Goal: Task Accomplishment & Management: Use online tool/utility

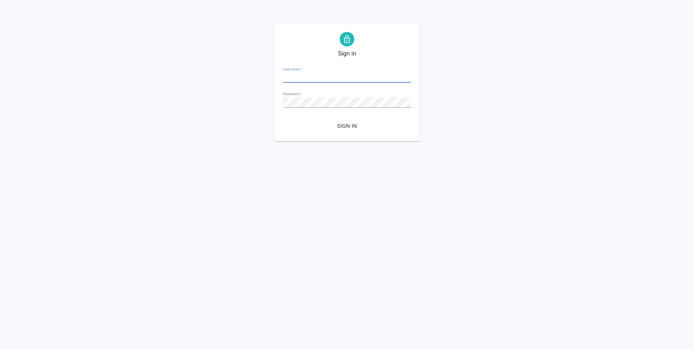
type input "d.ovechkina@awatera.com"
click at [339, 129] on span "Sign in" at bounding box center [347, 126] width 116 height 9
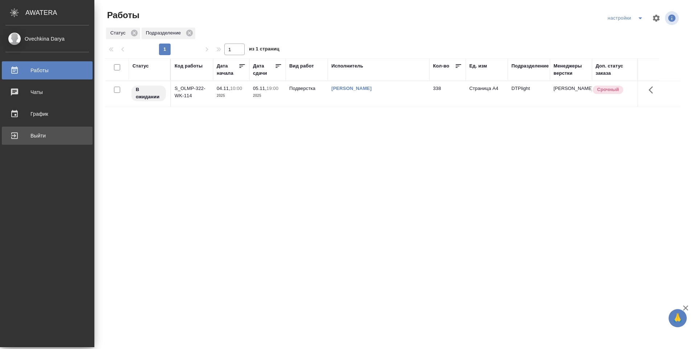
drag, startPoint x: 22, startPoint y: 136, endPoint x: 36, endPoint y: 131, distance: 14.2
click at [23, 136] on div "Выйти" at bounding box center [46, 135] width 83 height 11
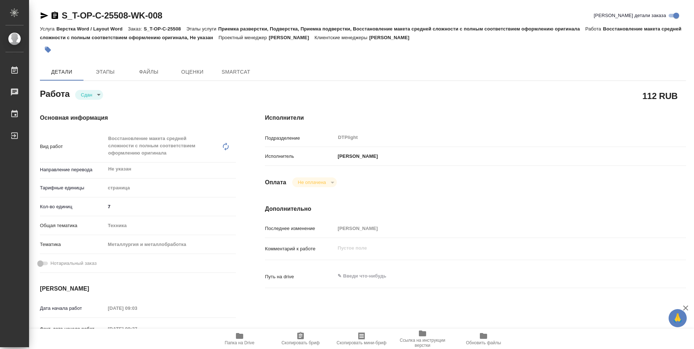
type textarea "x"
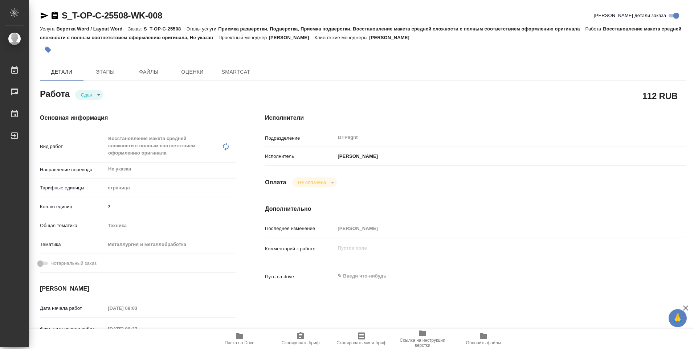
type textarea "x"
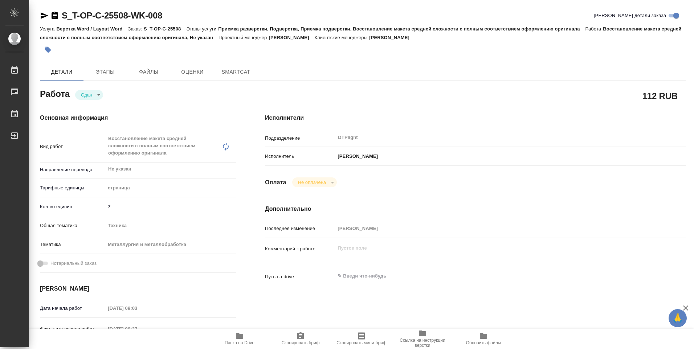
type textarea "x"
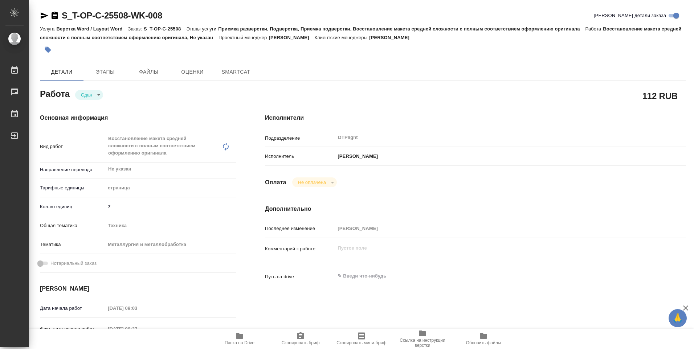
type textarea "x"
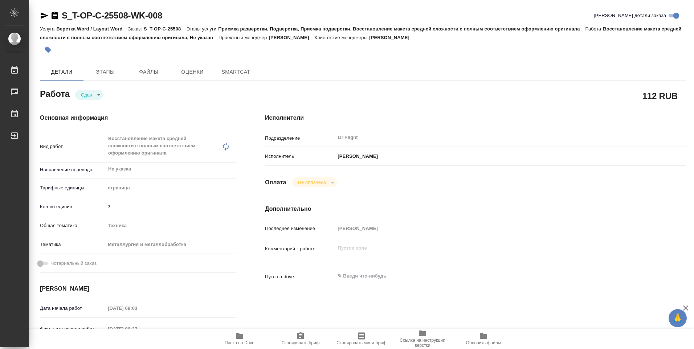
type textarea "x"
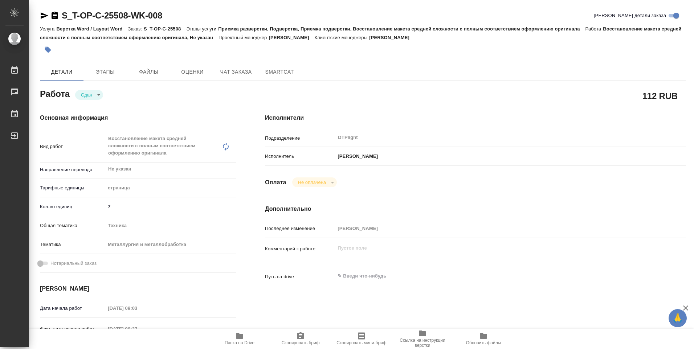
type textarea "x"
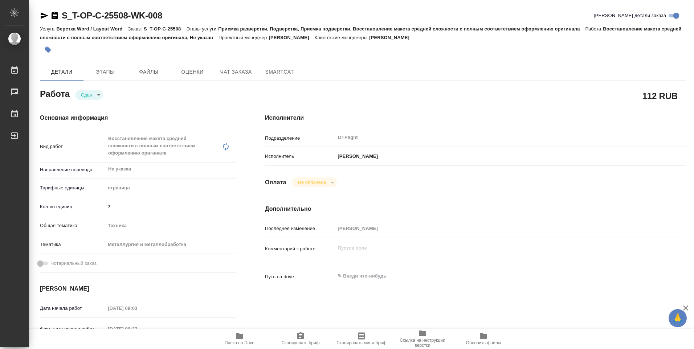
type textarea "x"
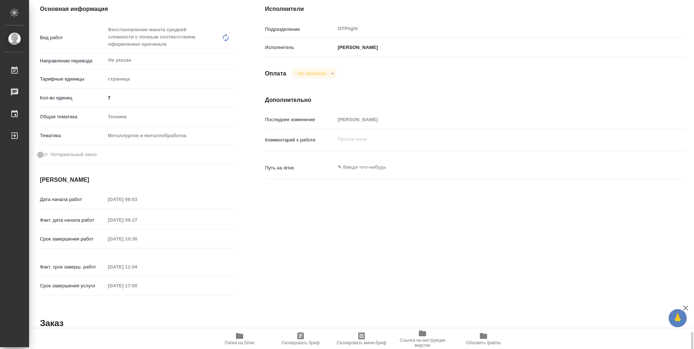
scroll to position [284, 0]
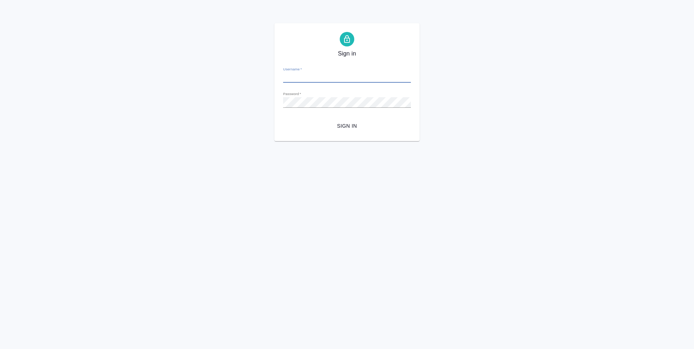
type input "[PERSON_NAME][EMAIL_ADDRESS][DOMAIN_NAME]"
click at [339, 128] on span "Sign in" at bounding box center [347, 126] width 116 height 9
type input "[PERSON_NAME][EMAIL_ADDRESS][DOMAIN_NAME]"
click at [361, 128] on span "Sign in" at bounding box center [347, 126] width 116 height 9
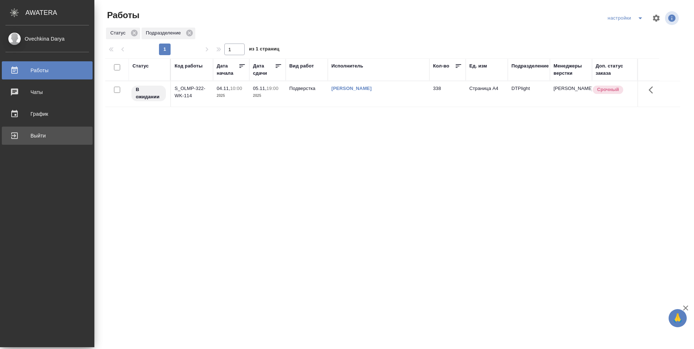
click at [43, 140] on div "Выйти" at bounding box center [46, 135] width 83 height 11
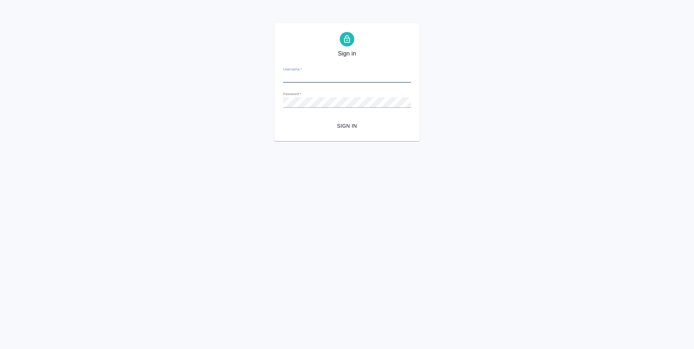
type input "[PERSON_NAME][EMAIL_ADDRESS][DOMAIN_NAME]"
click at [347, 115] on form "Username   * [PERSON_NAME][EMAIL_ADDRESS][DOMAIN_NAME] Password   * urlPath   *…" at bounding box center [347, 96] width 128 height 71
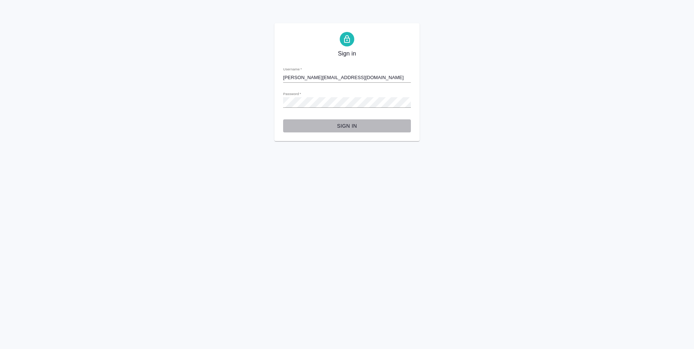
click at [347, 125] on span "Sign in" at bounding box center [347, 126] width 116 height 9
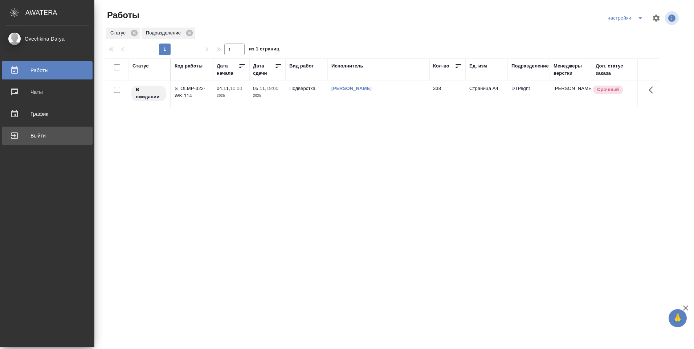
click at [21, 135] on div "Выйти" at bounding box center [46, 135] width 83 height 11
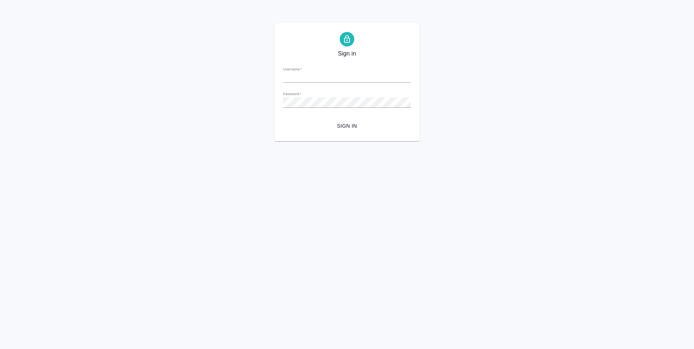
type input "[PERSON_NAME][EMAIL_ADDRESS][DOMAIN_NAME]"
drag, startPoint x: 292, startPoint y: 119, endPoint x: 296, endPoint y: 119, distance: 4.4
click at [291, 119] on form "Username   * [PERSON_NAME][EMAIL_ADDRESS][DOMAIN_NAME] Password   * urlPath   *…" at bounding box center [347, 96] width 128 height 71
click at [342, 127] on span "Sign in" at bounding box center [347, 126] width 116 height 9
click at [347, 127] on span "Sign in" at bounding box center [347, 126] width 116 height 9
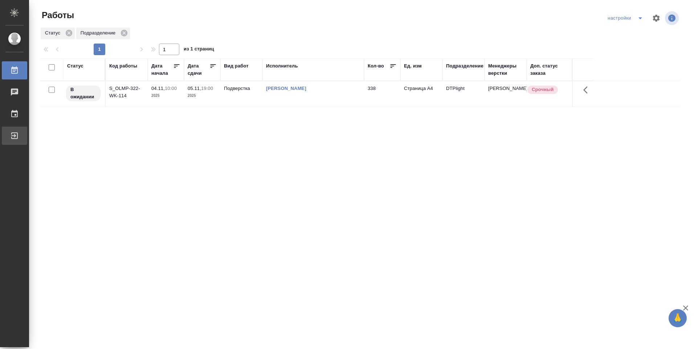
click at [15, 134] on div "Выйти" at bounding box center [5, 135] width 18 height 11
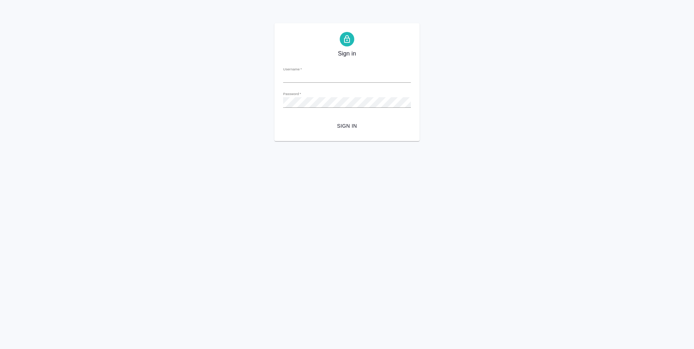
type input "[PERSON_NAME][EMAIL_ADDRESS][DOMAIN_NAME]"
click at [338, 124] on span "Sign in" at bounding box center [347, 126] width 116 height 9
click at [272, 102] on div "Sign in Username   * d.ovechkina@awatera.com Password   * urlPath   * / Sign in" at bounding box center [347, 82] width 694 height 118
drag, startPoint x: 283, startPoint y: 125, endPoint x: 287, endPoint y: 126, distance: 4.5
click at [283, 125] on div "Sign in Username   * d.ovechkina@awatera.com Password   * urlPath   * / Sign in" at bounding box center [346, 82] width 145 height 118
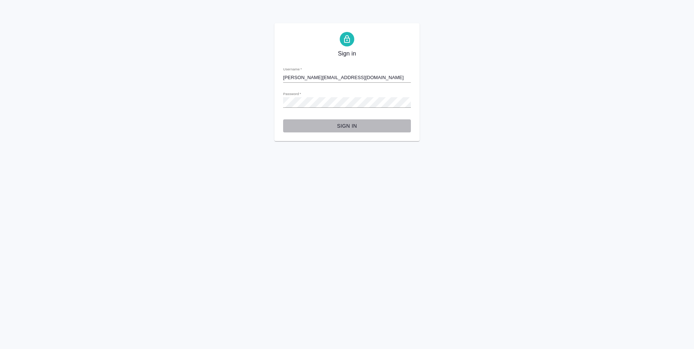
click at [356, 125] on span "Sign in" at bounding box center [347, 126] width 116 height 9
click at [345, 125] on span "Sign in" at bounding box center [347, 126] width 116 height 9
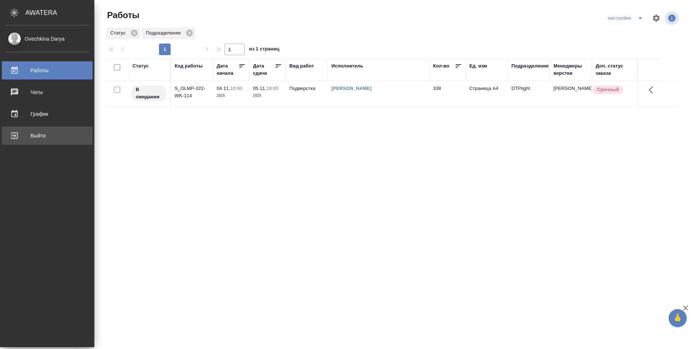
click at [29, 132] on div "Выйти" at bounding box center [46, 135] width 83 height 11
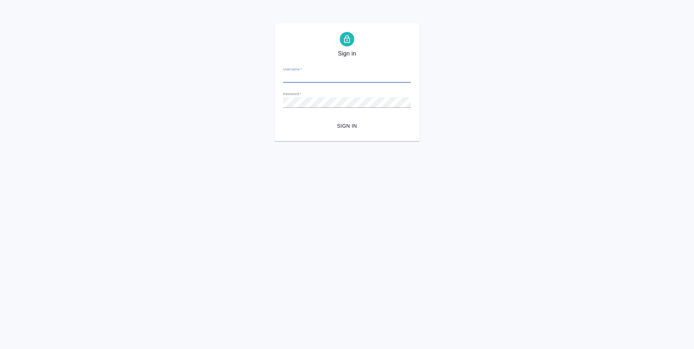
type input "[PERSON_NAME][EMAIL_ADDRESS][DOMAIN_NAME]"
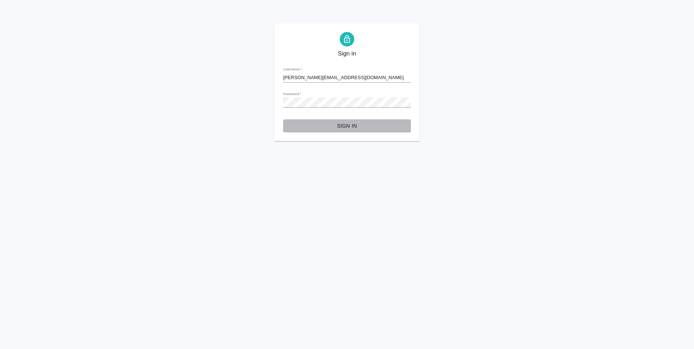
click at [332, 128] on span "Sign in" at bounding box center [347, 126] width 116 height 9
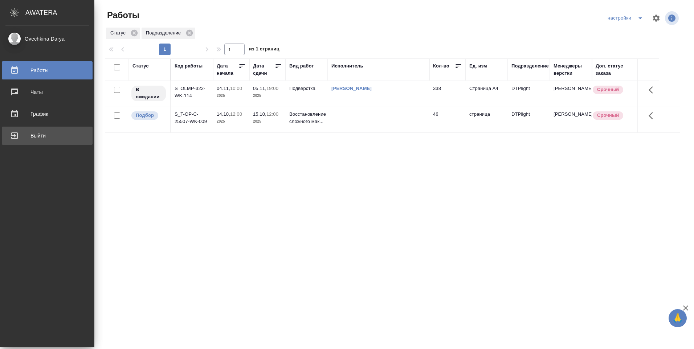
click at [23, 136] on div "Выйти" at bounding box center [46, 135] width 83 height 11
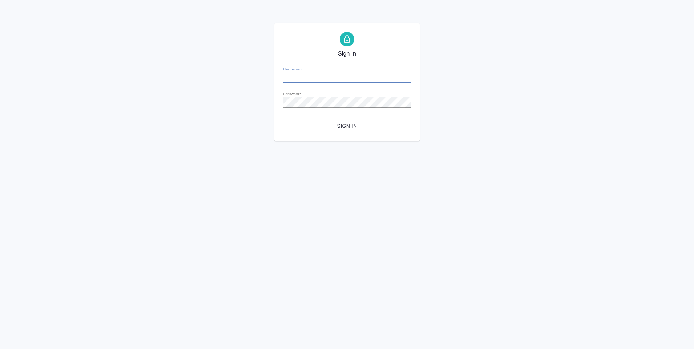
type input "[PERSON_NAME][EMAIL_ADDRESS][DOMAIN_NAME]"
click at [347, 79] on input "[PERSON_NAME][EMAIL_ADDRESS][DOMAIN_NAME]" at bounding box center [347, 78] width 128 height 10
drag, startPoint x: 345, startPoint y: 79, endPoint x: 281, endPoint y: 75, distance: 64.7
click at [281, 75] on div "Sign in Username   * [PERSON_NAME][EMAIL_ADDRESS][DOMAIN_NAME] Password   * url…" at bounding box center [346, 82] width 145 height 118
click at [281, 107] on div "Sign in Username   * [PERSON_NAME][EMAIL_ADDRESS][DOMAIN_NAME] Password   * url…" at bounding box center [346, 82] width 145 height 118
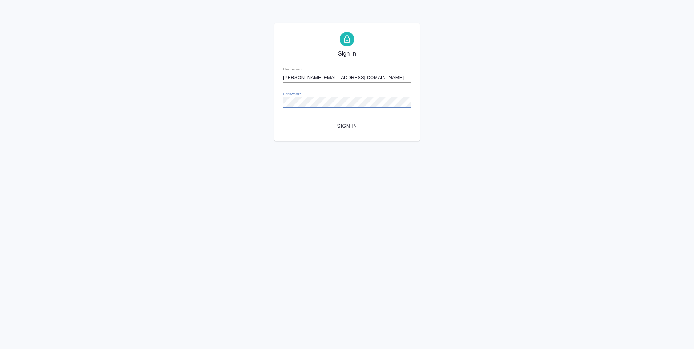
click at [278, 102] on div "Sign in Username   * [PERSON_NAME][EMAIL_ADDRESS][DOMAIN_NAME] Password   * url…" at bounding box center [346, 82] width 145 height 118
click at [287, 115] on form "Username   * d.ovechkina@awatera.com Password   * urlPath   * / Sign in" at bounding box center [347, 96] width 128 height 71
click at [333, 124] on span "Sign in" at bounding box center [347, 126] width 116 height 9
click at [338, 127] on span "Sign in" at bounding box center [347, 126] width 116 height 9
click at [280, 101] on div "Sign in Username   * d.ovechkina@awatera.com Password   * urlPath   * / Sign in" at bounding box center [346, 82] width 145 height 118
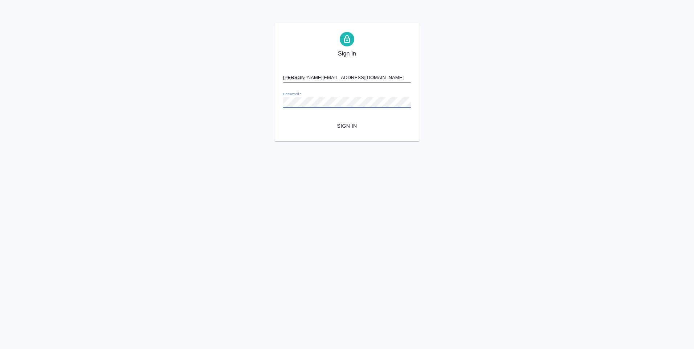
click at [289, 134] on div "Sign in Username   * d.ovechkina@awatera.com Password   * urlPath   * / Sign in" at bounding box center [346, 82] width 145 height 118
click at [341, 136] on div "Sign in Username   * [PERSON_NAME][EMAIL_ADDRESS][DOMAIN_NAME] Password   * url…" at bounding box center [346, 82] width 145 height 118
click at [342, 130] on span "Sign in" at bounding box center [347, 126] width 116 height 9
click at [364, 123] on span "Sign in" at bounding box center [347, 126] width 116 height 9
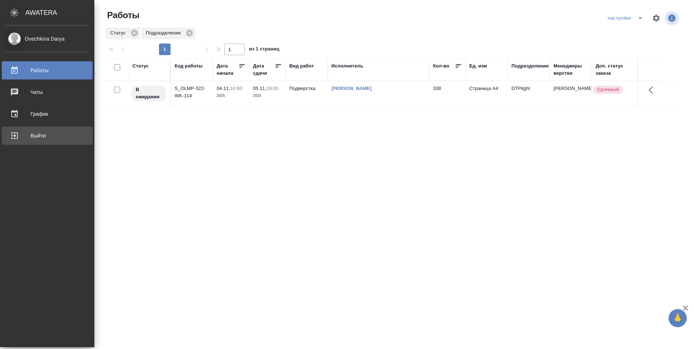
click at [21, 134] on div "Выйти" at bounding box center [46, 135] width 83 height 11
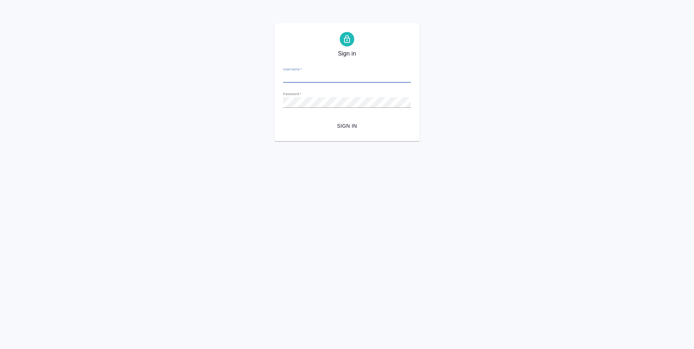
type input "[PERSON_NAME][EMAIL_ADDRESS][DOMAIN_NAME]"
click at [275, 102] on div "Sign in Username   * [PERSON_NAME][EMAIL_ADDRESS][DOMAIN_NAME] Password   * url…" at bounding box center [346, 82] width 145 height 118
click at [286, 120] on button "Sign in" at bounding box center [347, 125] width 128 height 13
click at [349, 125] on span "Sign in" at bounding box center [347, 126] width 116 height 9
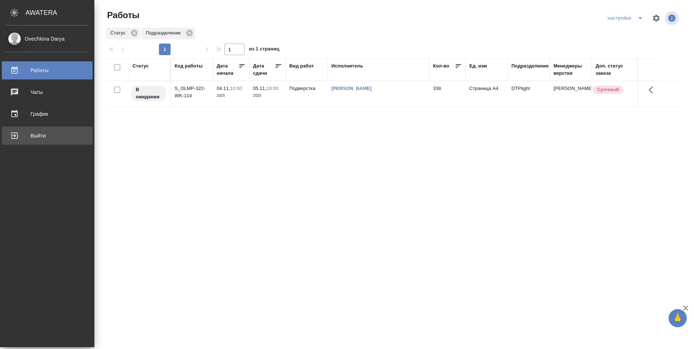
click at [20, 132] on div "Выйти" at bounding box center [46, 135] width 83 height 11
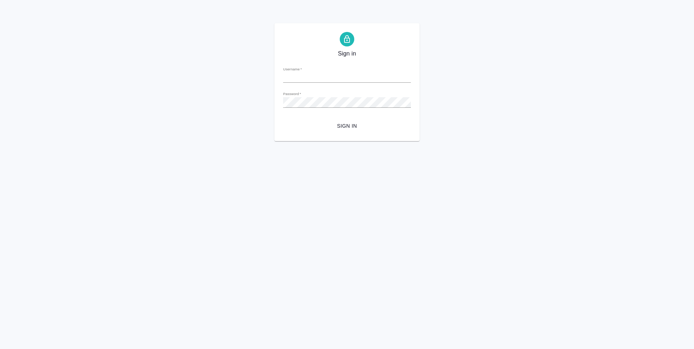
type input "[PERSON_NAME][EMAIL_ADDRESS][DOMAIN_NAME]"
click at [280, 104] on div "Sign in Username   * d.ovechkina@awatera.com Password   * urlPath   * / Sign in" at bounding box center [346, 82] width 145 height 118
click at [310, 85] on form "Username   * d.ovechkina@awatera.com Password   * urlPath   * / Sign in" at bounding box center [347, 96] width 128 height 71
click at [309, 96] on div "Password   *" at bounding box center [347, 99] width 128 height 16
drag, startPoint x: 220, startPoint y: 104, endPoint x: 246, endPoint y: 112, distance: 27.4
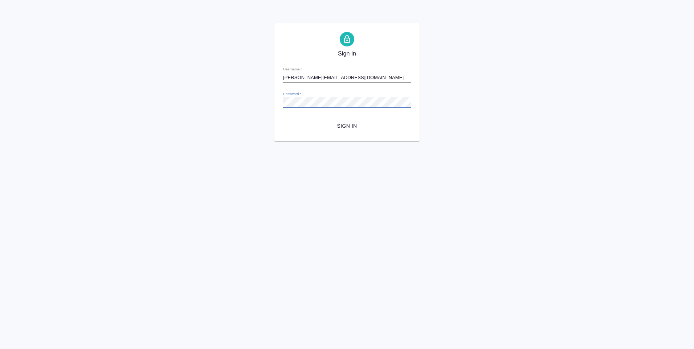
click at [220, 104] on div "Sign in Username   * d.ovechkina@awatera.com Password   * urlPath   * / Sign in" at bounding box center [347, 82] width 694 height 118
drag, startPoint x: 316, startPoint y: 127, endPoint x: 343, endPoint y: 128, distance: 27.2
click at [316, 127] on span "Sign in" at bounding box center [347, 126] width 116 height 9
click at [353, 128] on span "Sign in" at bounding box center [347, 126] width 116 height 9
click at [362, 126] on span "Sign in" at bounding box center [347, 126] width 116 height 9
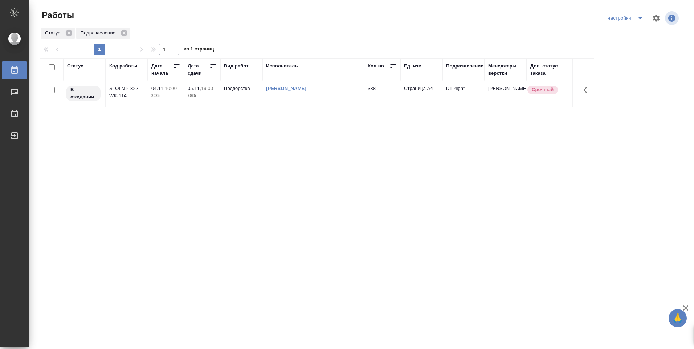
drag, startPoint x: 32, startPoint y: 134, endPoint x: 46, endPoint y: 121, distance: 19.5
click at [15, 134] on div "Выйти" at bounding box center [5, 135] width 18 height 11
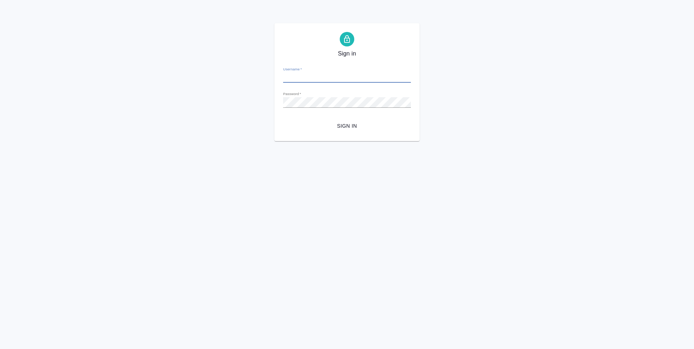
type input "d.ovechkina@awatera.com"
click at [331, 128] on span "Sign in" at bounding box center [347, 126] width 116 height 9
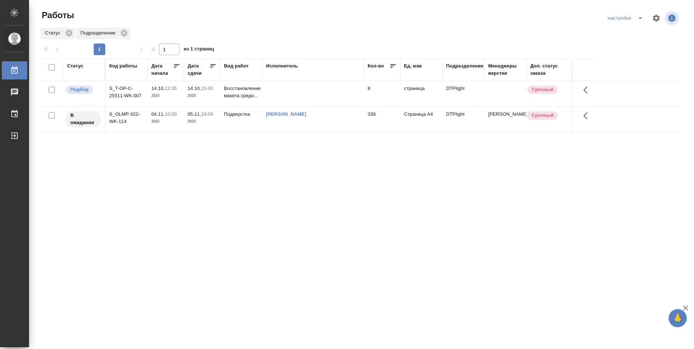
click at [276, 95] on td at bounding box center [313, 93] width 102 height 25
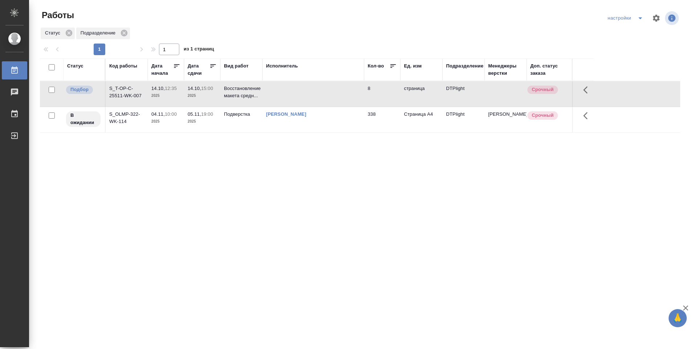
click at [276, 95] on td at bounding box center [313, 93] width 102 height 25
click at [276, 96] on td at bounding box center [313, 93] width 102 height 25
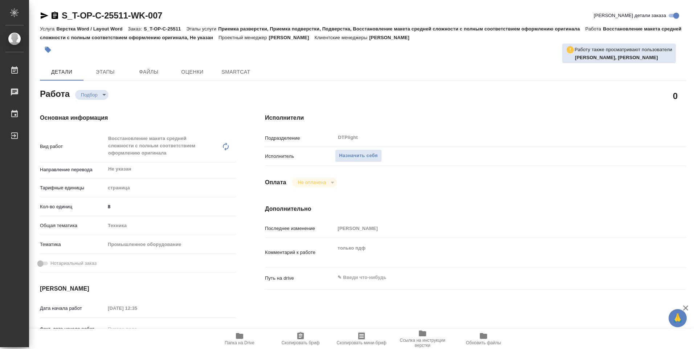
type textarea "x"
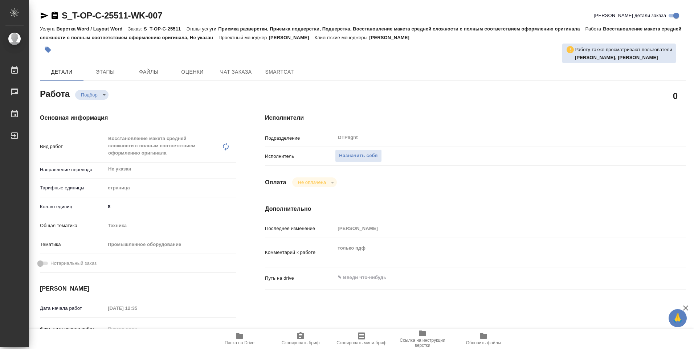
type textarea "x"
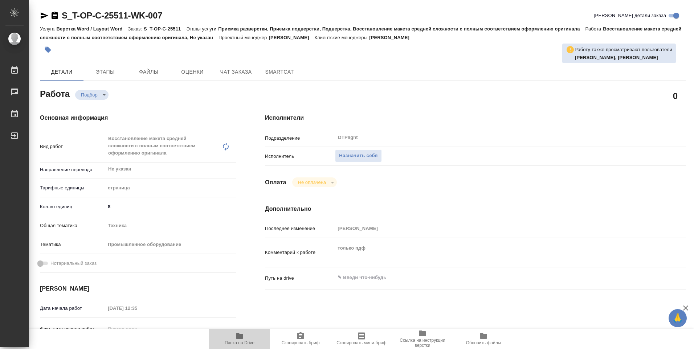
click at [241, 339] on icon "button" at bounding box center [239, 336] width 9 height 9
type textarea "x"
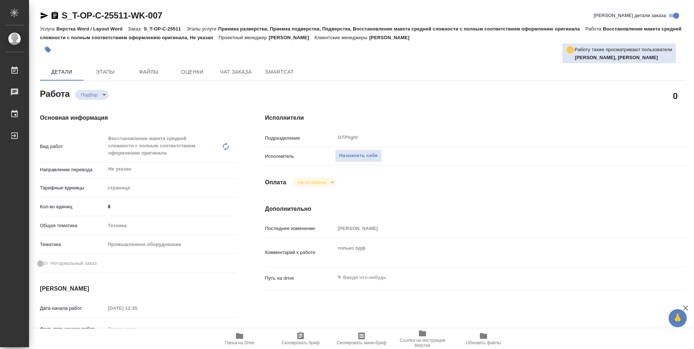
type textarea "x"
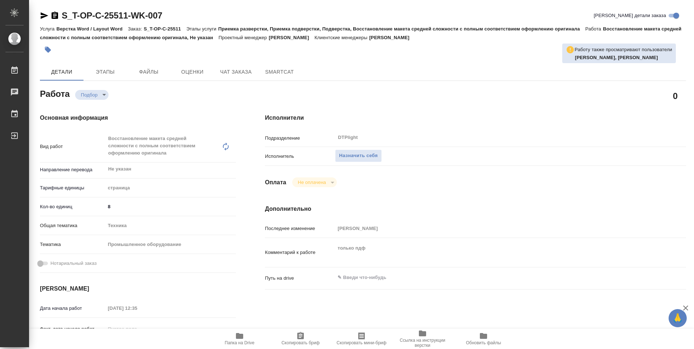
type textarea "x"
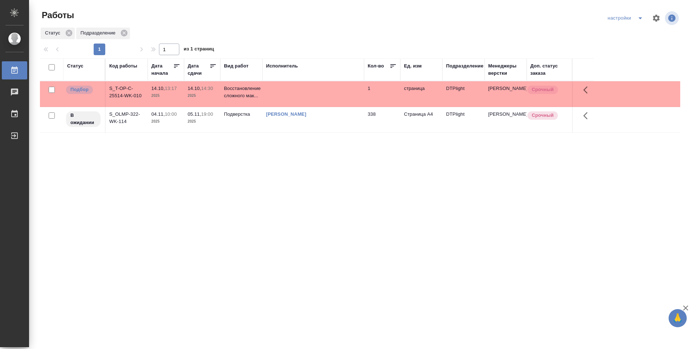
click at [318, 92] on td at bounding box center [313, 93] width 102 height 25
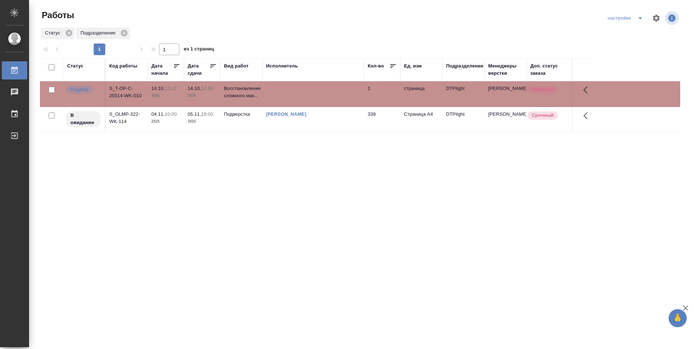
click at [318, 92] on td at bounding box center [313, 93] width 102 height 25
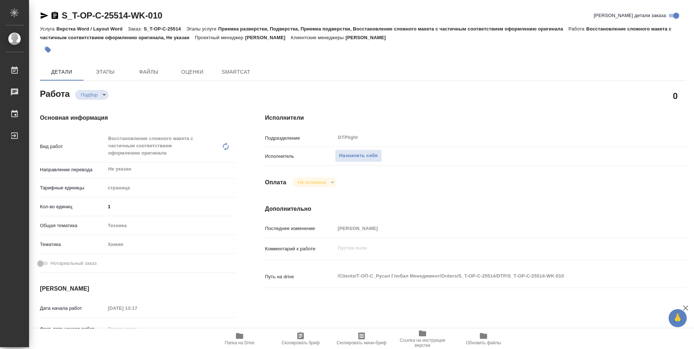
type textarea "x"
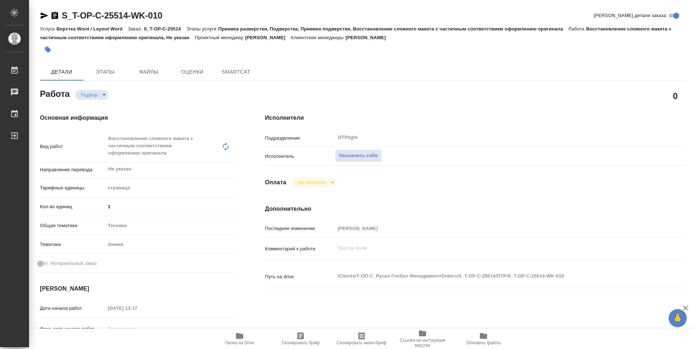
type textarea "x"
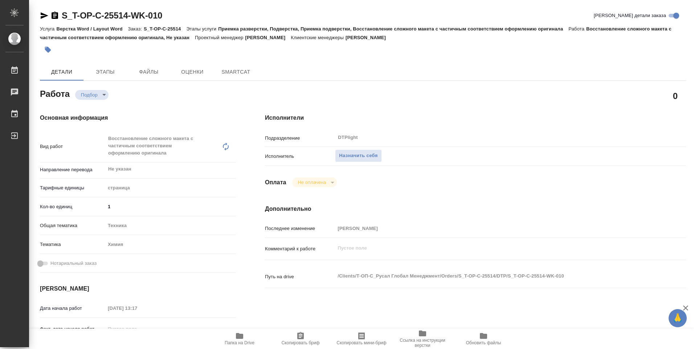
type textarea "x"
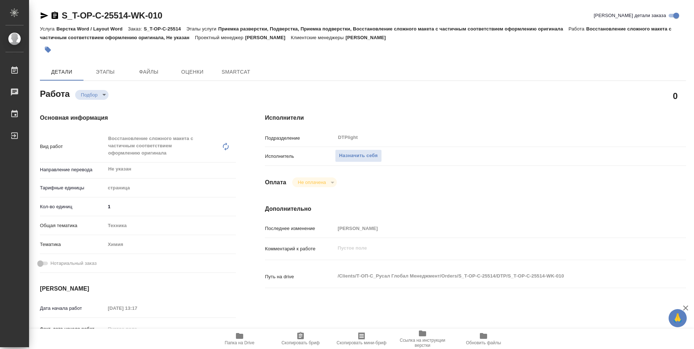
type textarea "x"
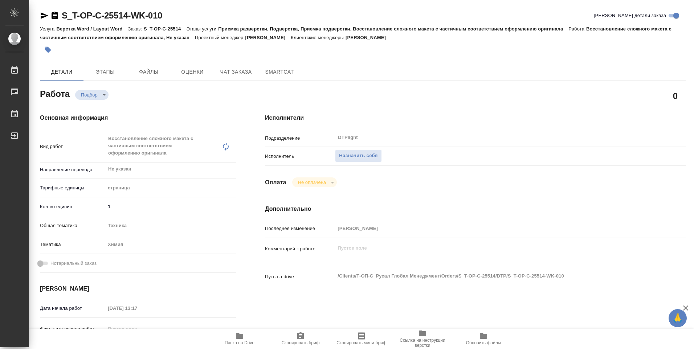
click at [243, 338] on icon "button" at bounding box center [239, 336] width 9 height 9
type textarea "x"
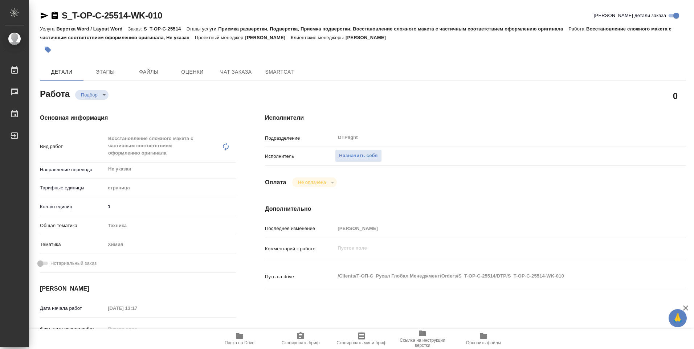
type textarea "x"
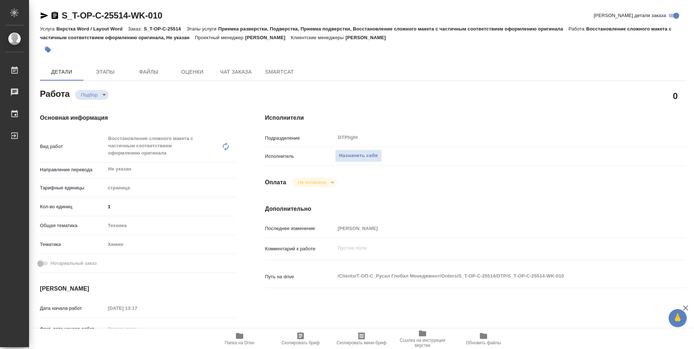
type textarea "x"
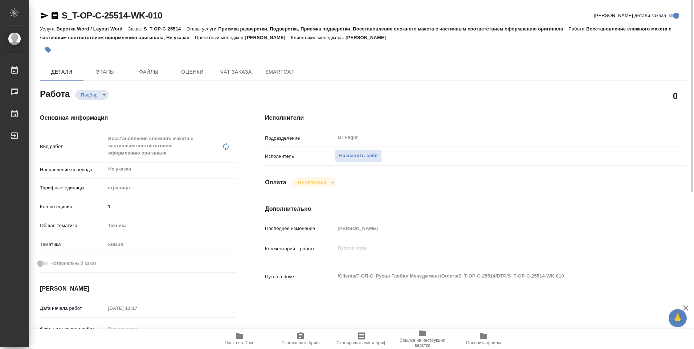
type textarea "x"
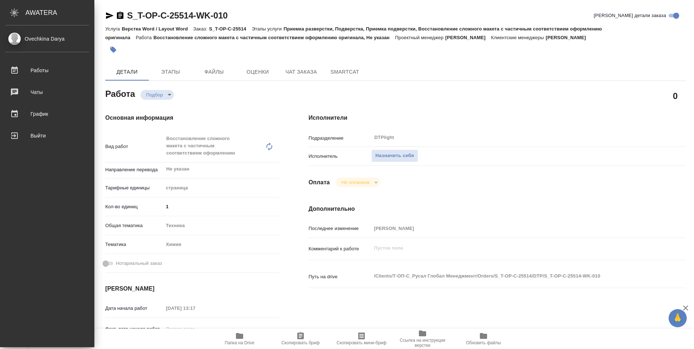
type textarea "x"
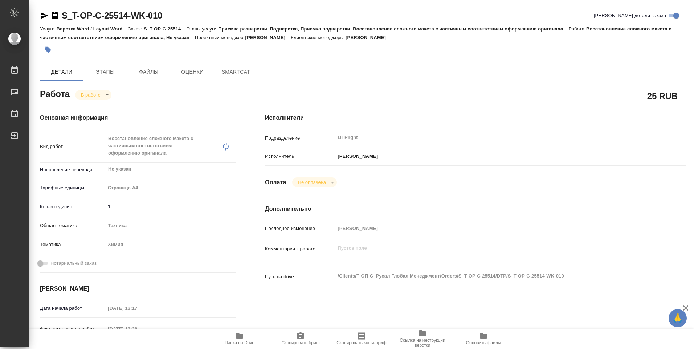
type textarea "x"
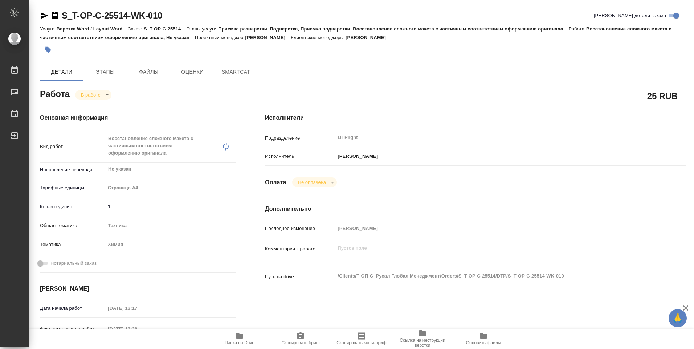
type textarea "x"
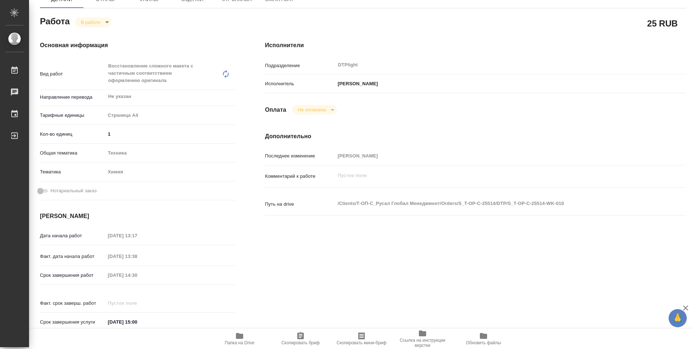
type textarea "x"
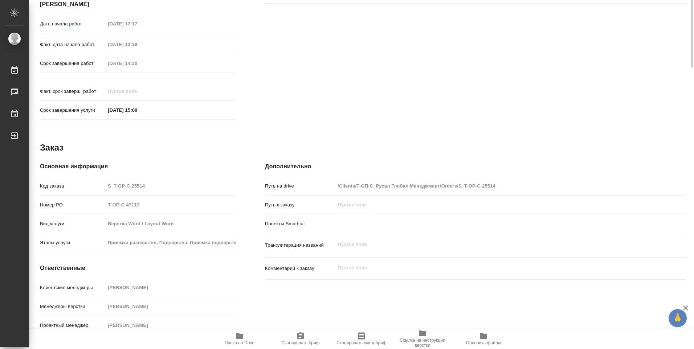
scroll to position [103, 0]
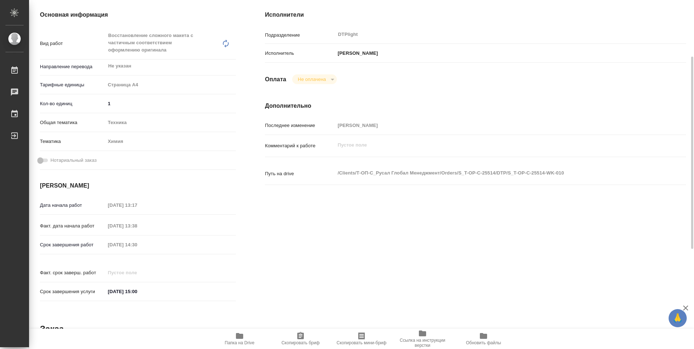
type textarea "x"
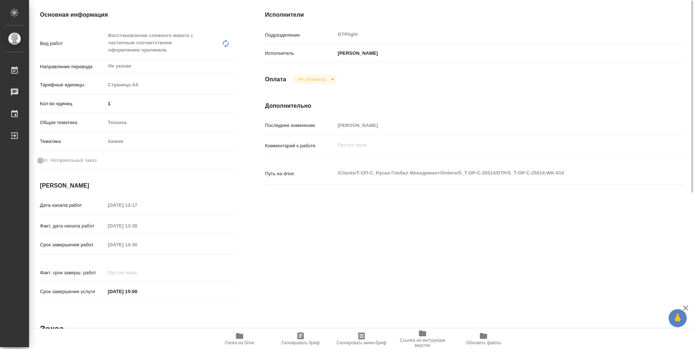
scroll to position [0, 0]
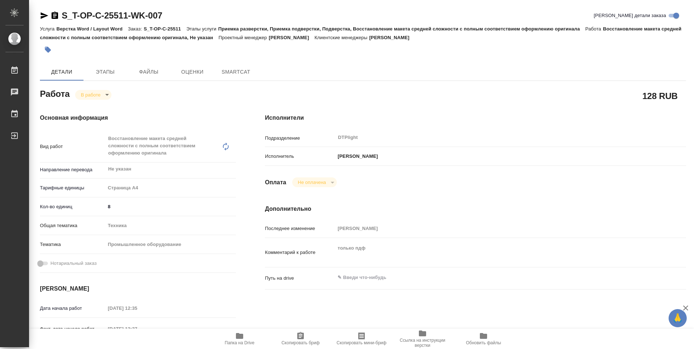
type textarea "x"
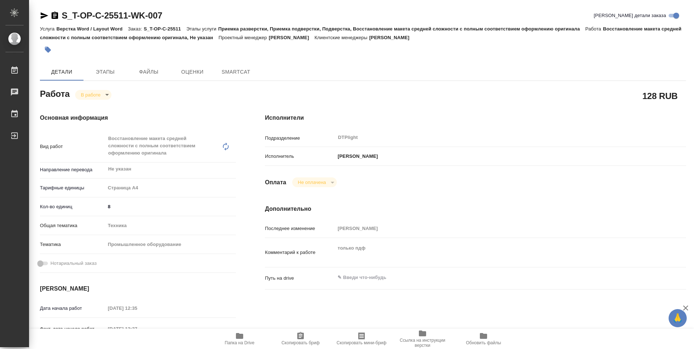
type textarea "x"
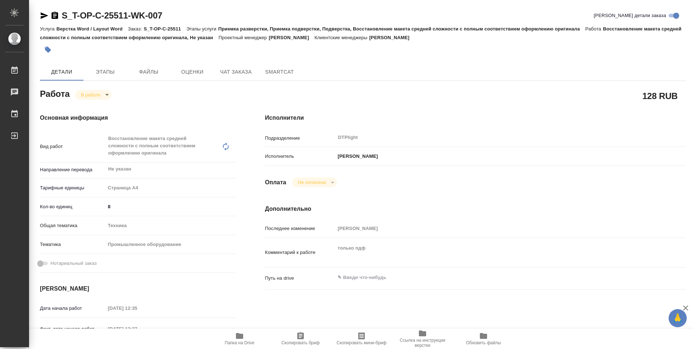
type textarea "x"
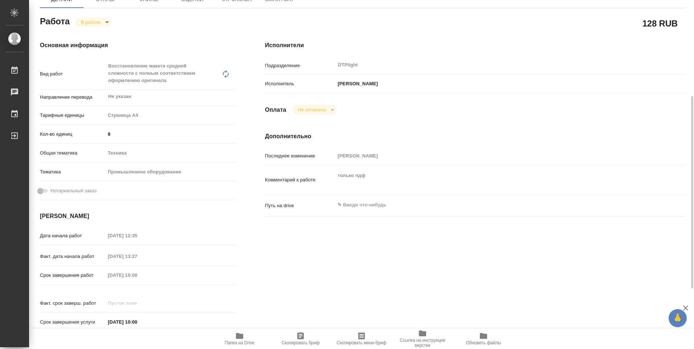
scroll to position [145, 0]
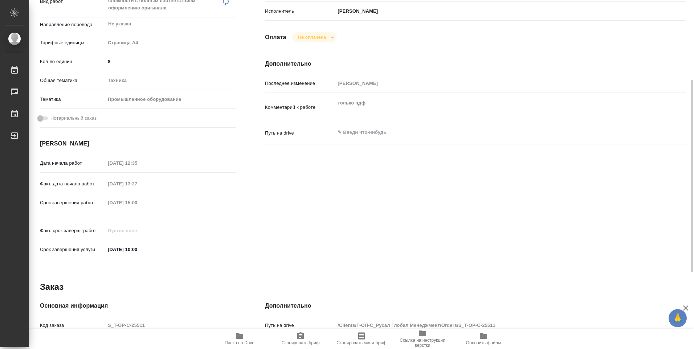
type textarea "x"
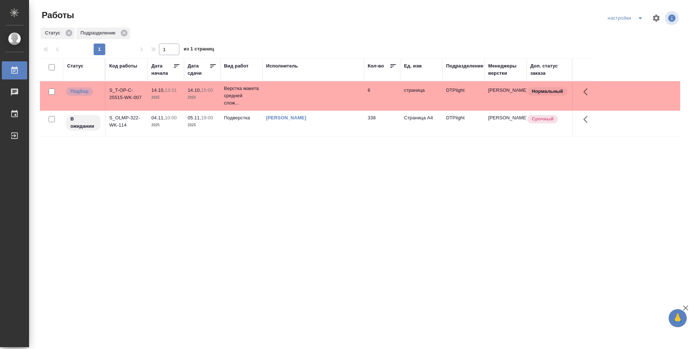
click at [322, 91] on td at bounding box center [313, 95] width 102 height 25
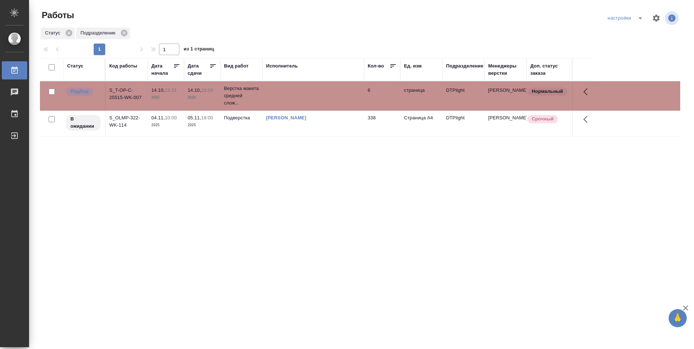
drag, startPoint x: 322, startPoint y: 91, endPoint x: 324, endPoint y: 87, distance: 4.4
click at [322, 91] on td at bounding box center [313, 95] width 102 height 25
click at [316, 124] on td "Овечкина Дарья Геннадьевна" at bounding box center [313, 123] width 102 height 25
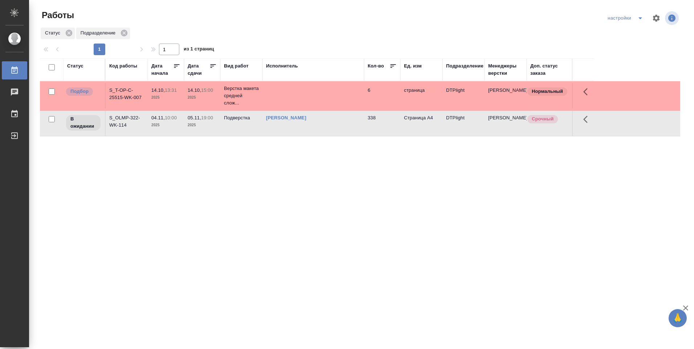
click at [314, 91] on td at bounding box center [313, 95] width 102 height 25
click at [313, 91] on td at bounding box center [313, 95] width 102 height 25
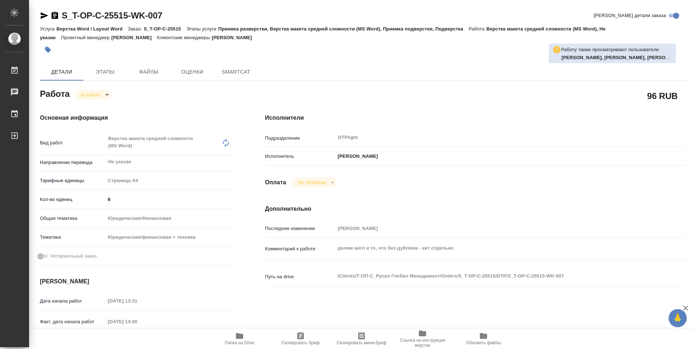
type textarea "x"
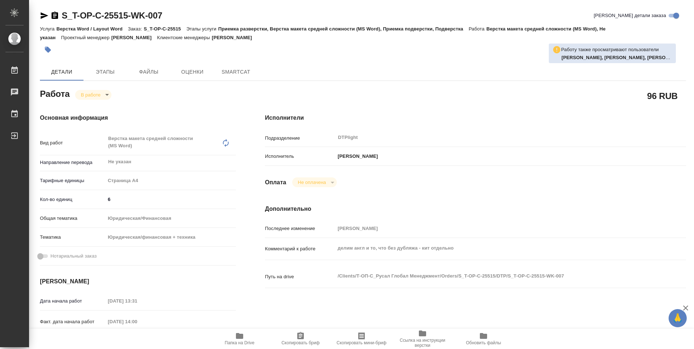
type textarea "x"
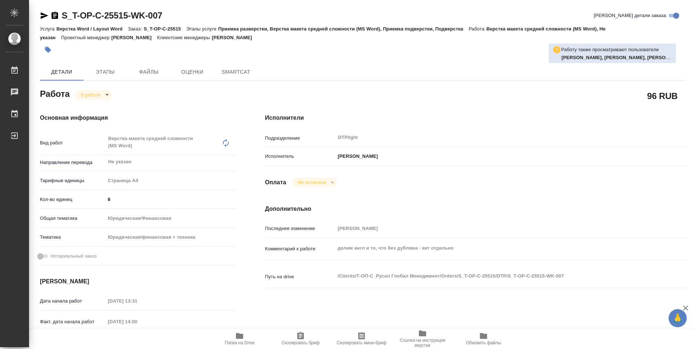
type textarea "x"
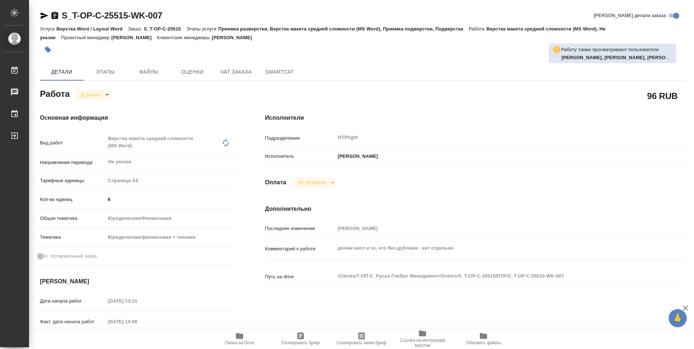
type textarea "x"
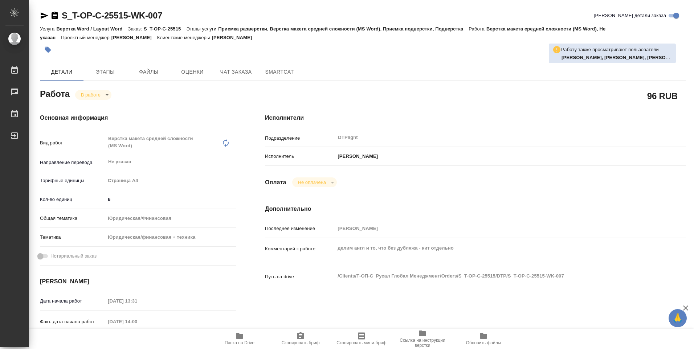
type textarea "x"
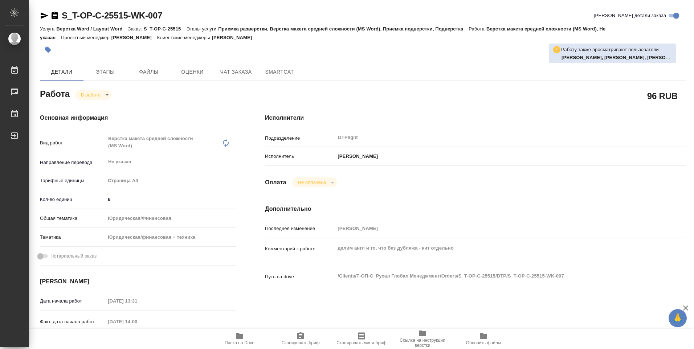
click at [238, 340] on span "Папка на Drive" at bounding box center [240, 342] width 30 height 5
type textarea "x"
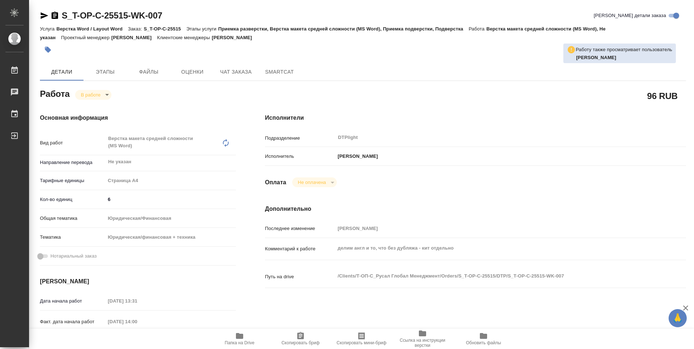
type textarea "x"
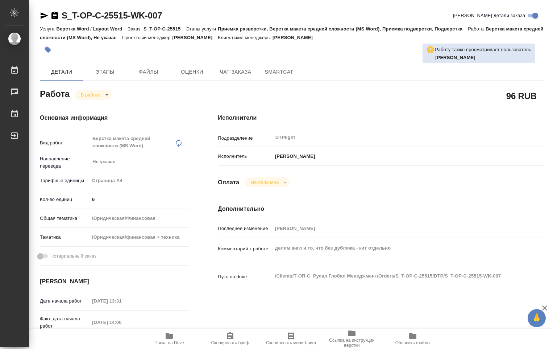
type textarea "x"
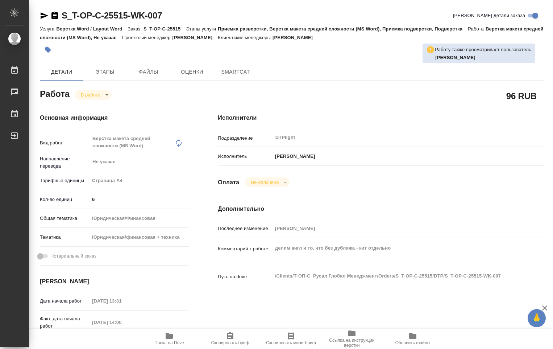
type textarea "x"
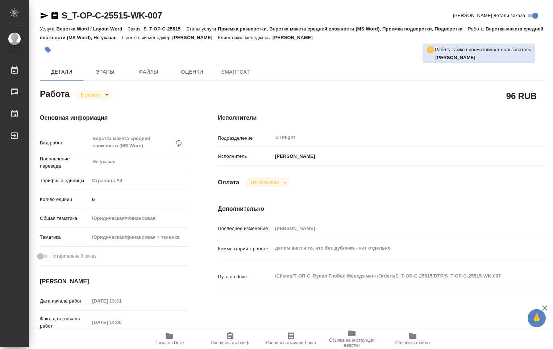
type textarea "x"
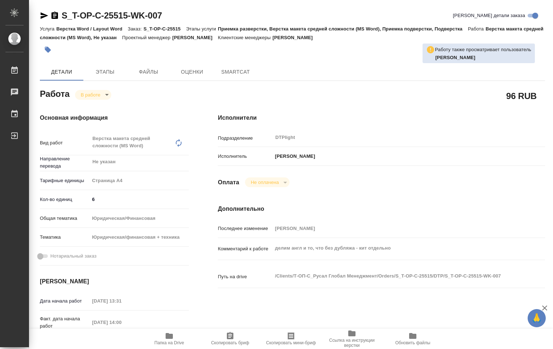
type textarea "x"
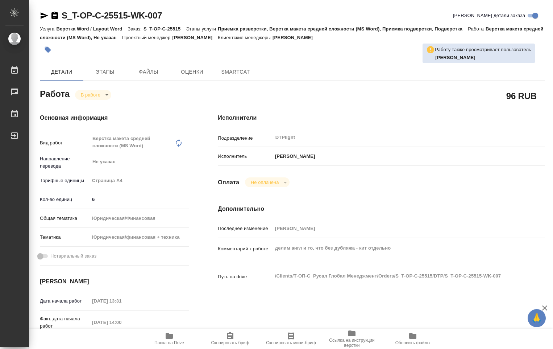
type textarea "x"
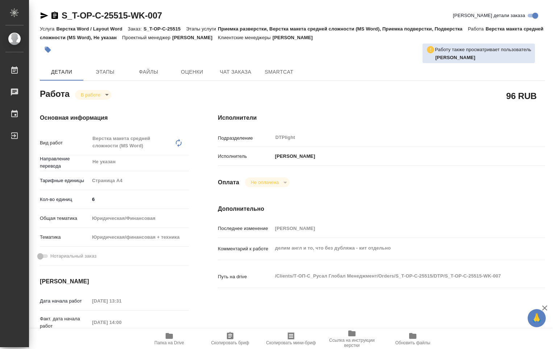
type textarea "x"
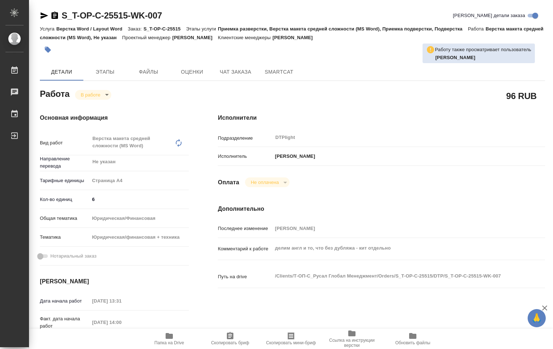
type textarea "x"
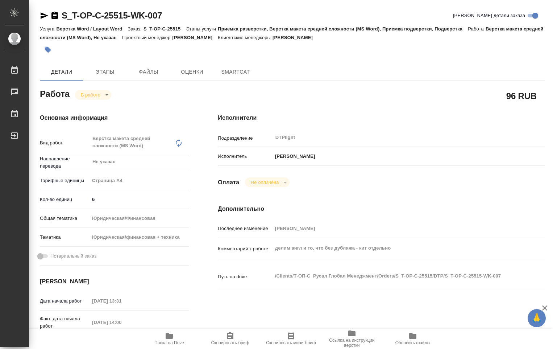
type textarea "x"
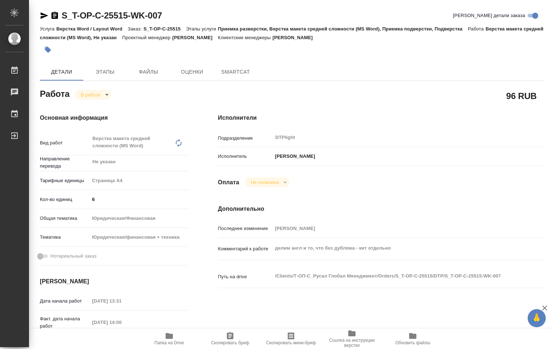
type textarea "x"
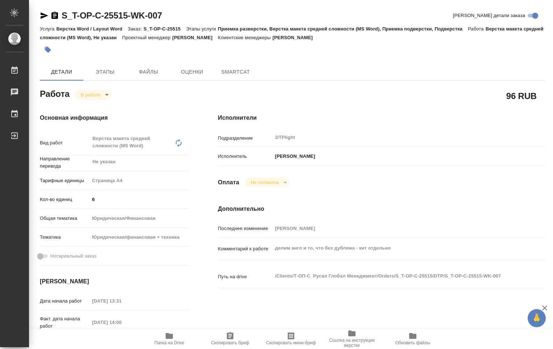
type textarea "x"
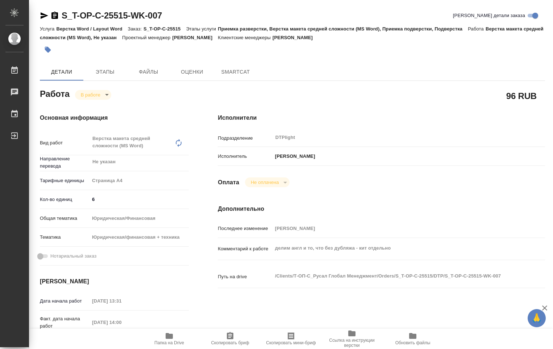
type textarea "x"
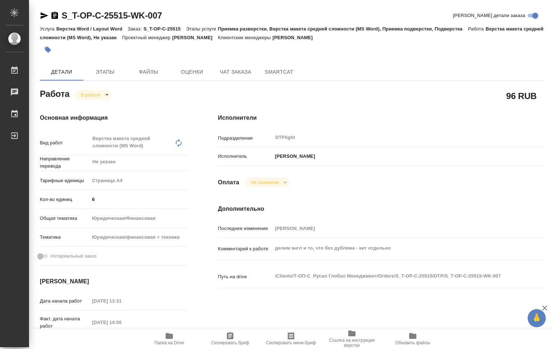
type textarea "x"
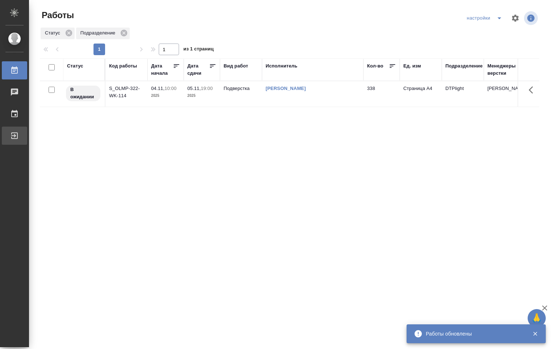
click at [15, 136] on div "Выйти" at bounding box center [5, 135] width 18 height 11
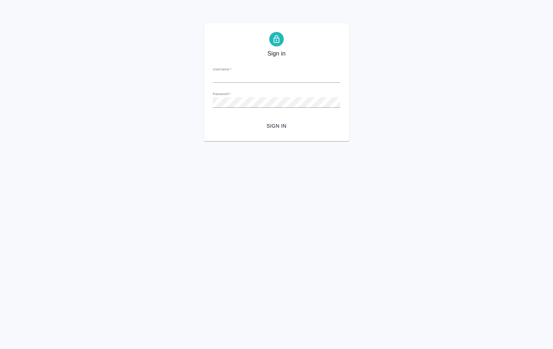
type input "d.ovechkina@awatera.com"
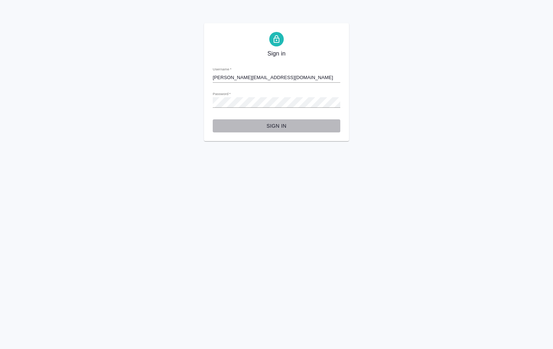
click at [281, 124] on span "Sign in" at bounding box center [277, 126] width 116 height 9
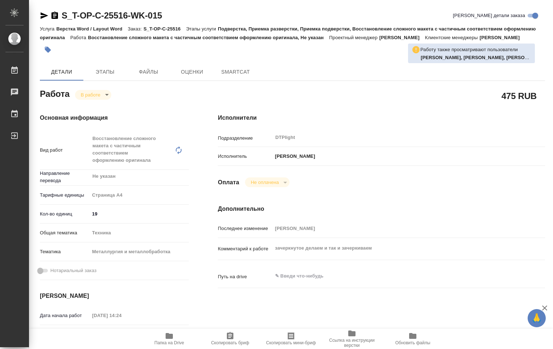
type textarea "x"
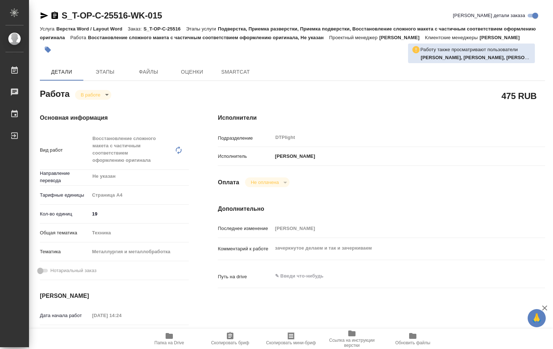
type textarea "x"
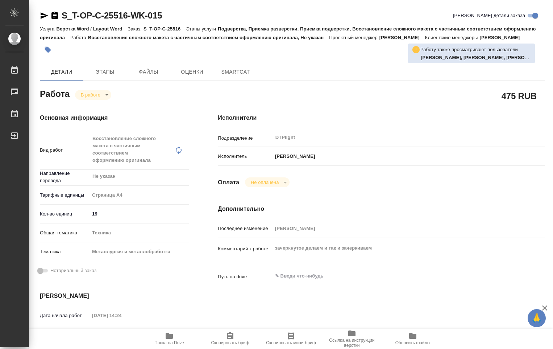
type textarea "x"
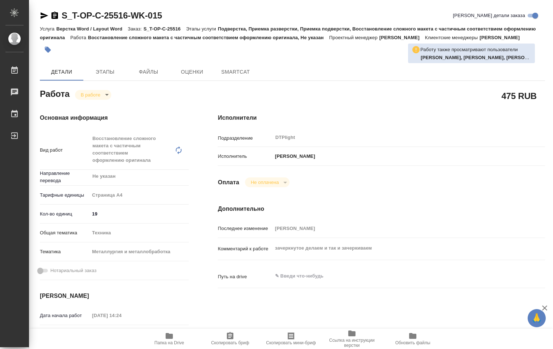
type textarea "x"
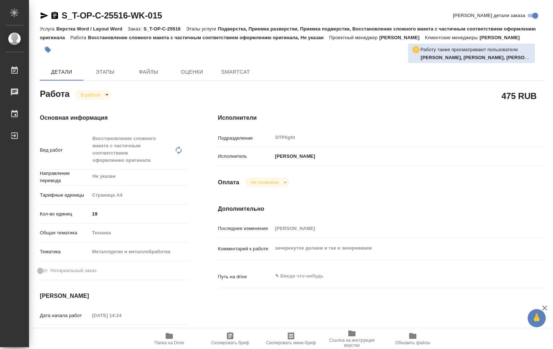
type textarea "x"
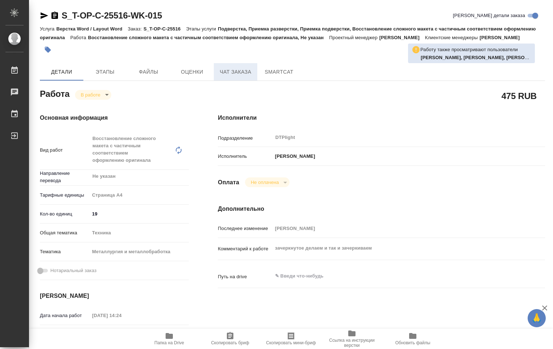
type textarea "x"
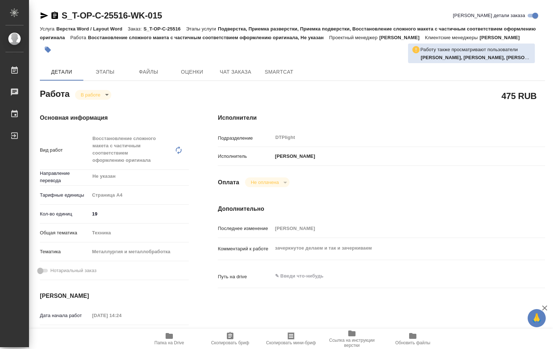
type textarea "x"
